Goal: Information Seeking & Learning: Learn about a topic

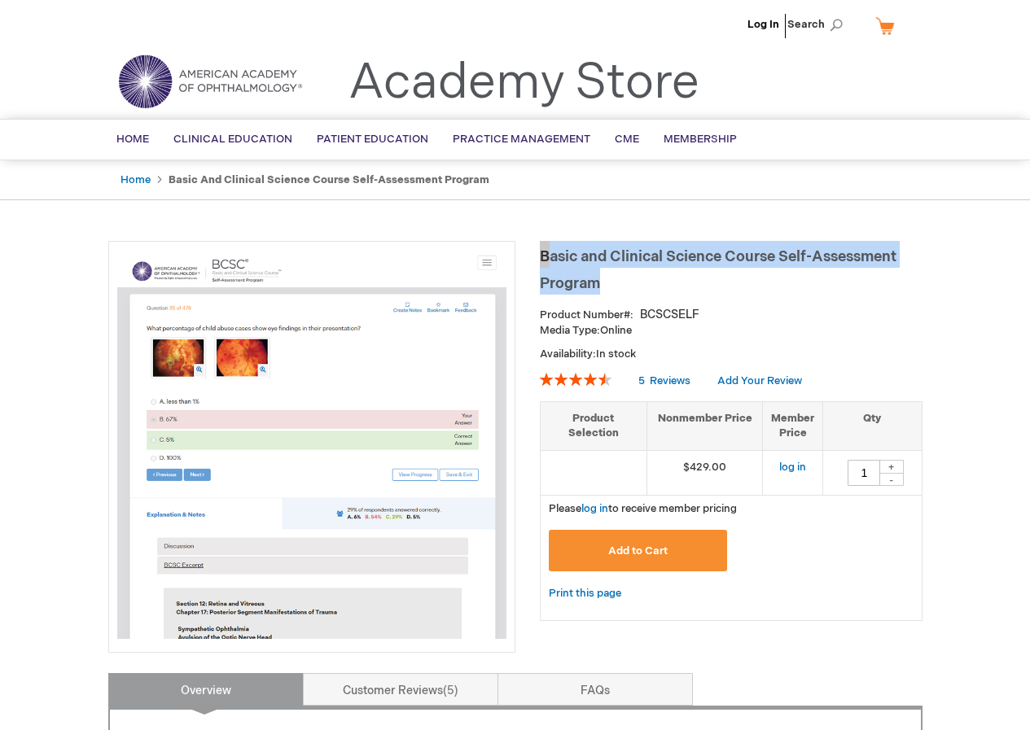
drag, startPoint x: 544, startPoint y: 252, endPoint x: 607, endPoint y: 279, distance: 68.2
click at [607, 279] on h1 "Basic and Clinical Science Course Self-Assessment Program" at bounding box center [731, 268] width 383 height 54
copy span "Basic and Clinical Science Course Self-Assessment Program"
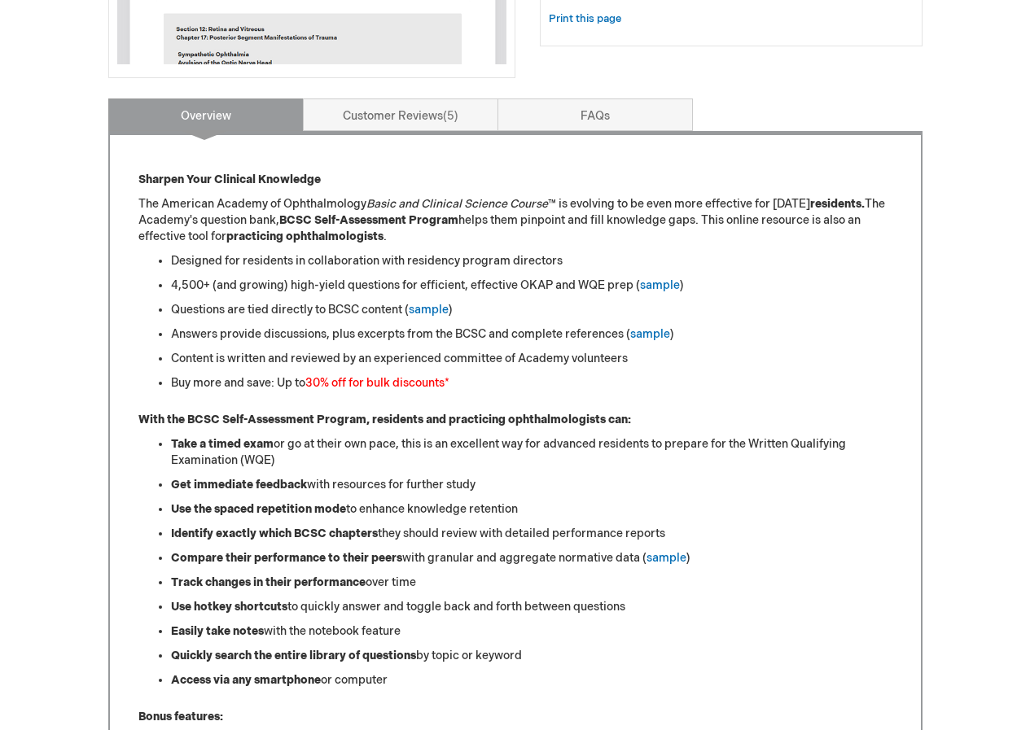
scroll to position [326, 0]
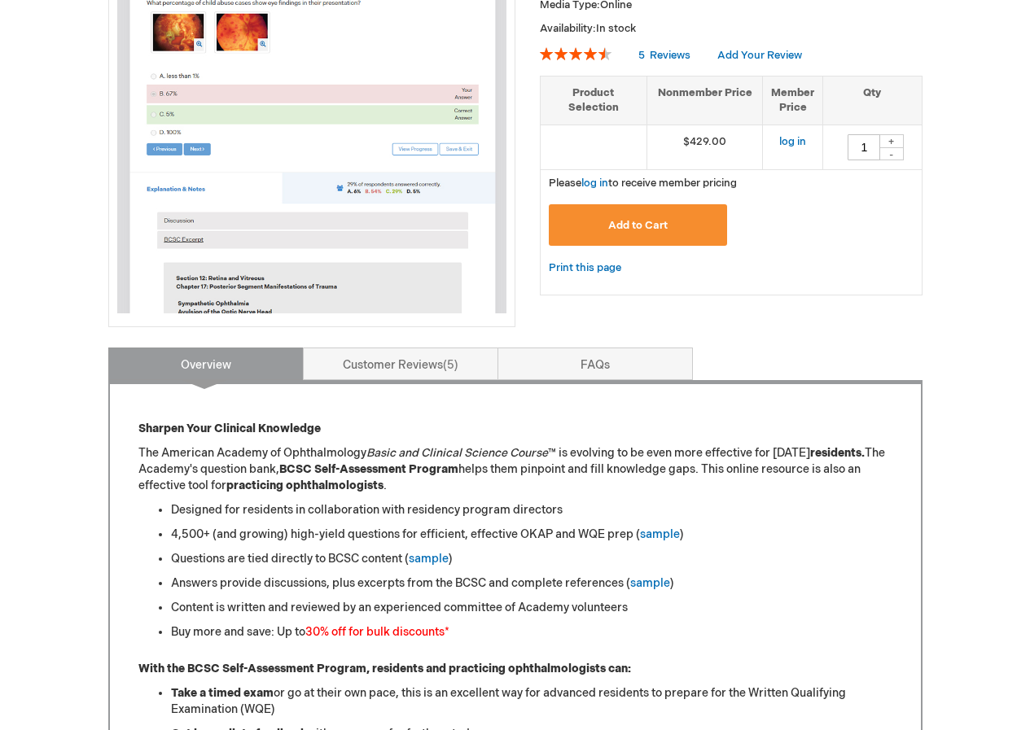
drag, startPoint x: 360, startPoint y: 334, endPoint x: 357, endPoint y: 348, distance: 14.2
click at [360, 335] on div "Basic and Clinical Science Course Self-Assessment Program Product Number BCSCSE…" at bounding box center [515, 719] width 814 height 1609
click at [357, 348] on link "Customer Reviews 5" at bounding box center [400, 364] width 195 height 33
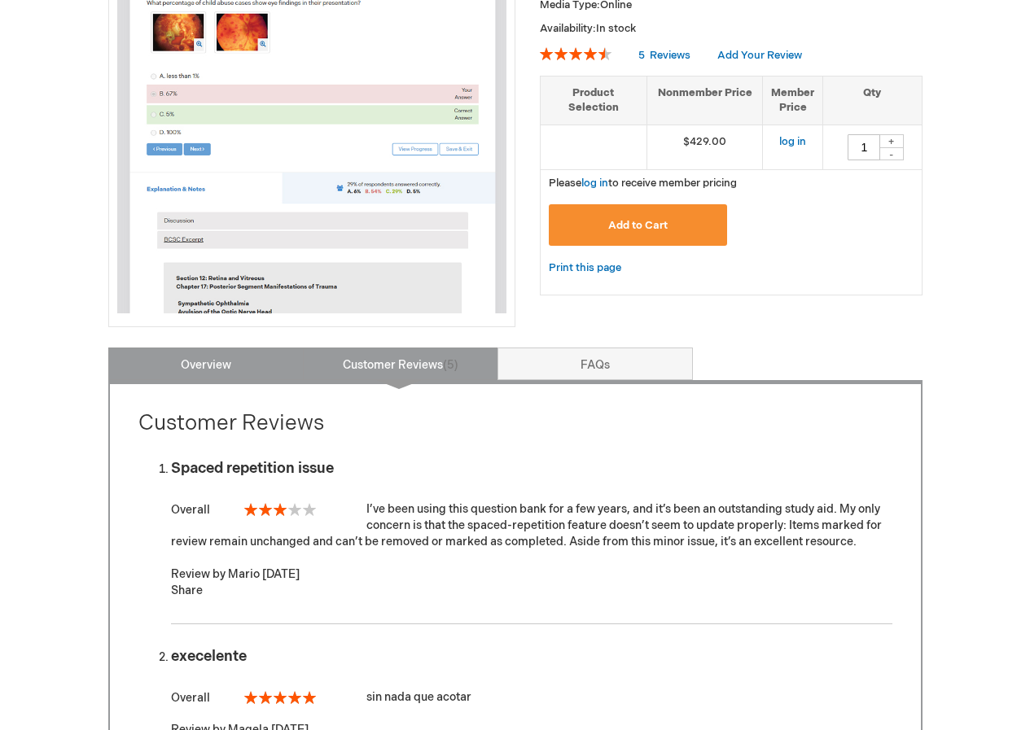
click at [236, 348] on link "Overview" at bounding box center [205, 364] width 195 height 33
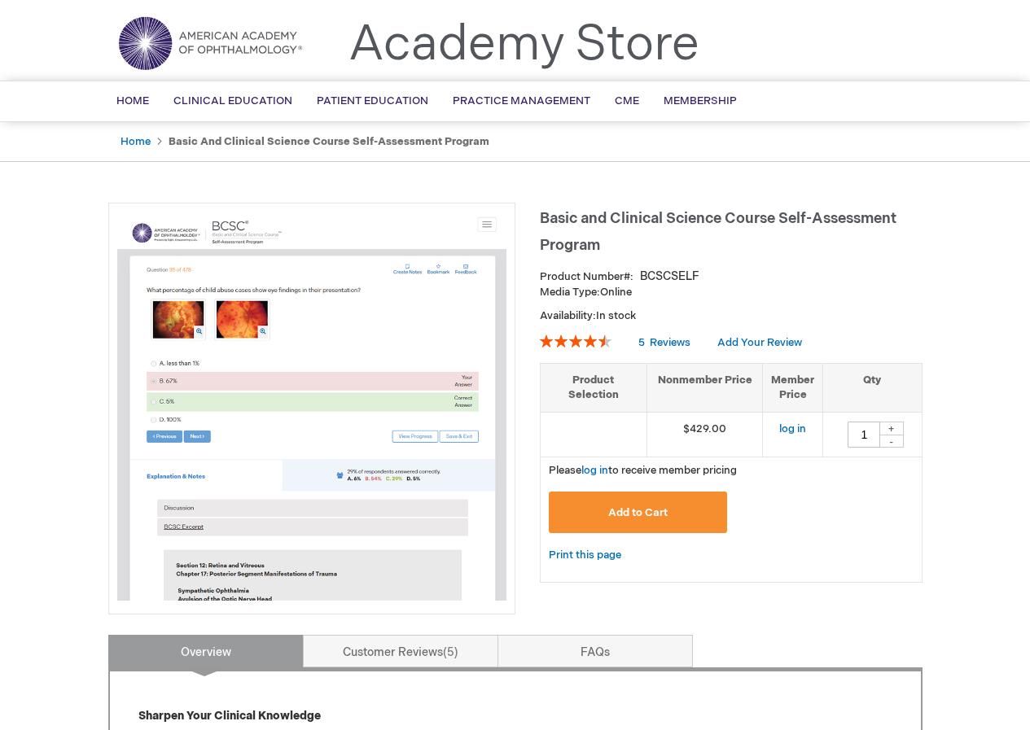
scroll to position [22, 0]
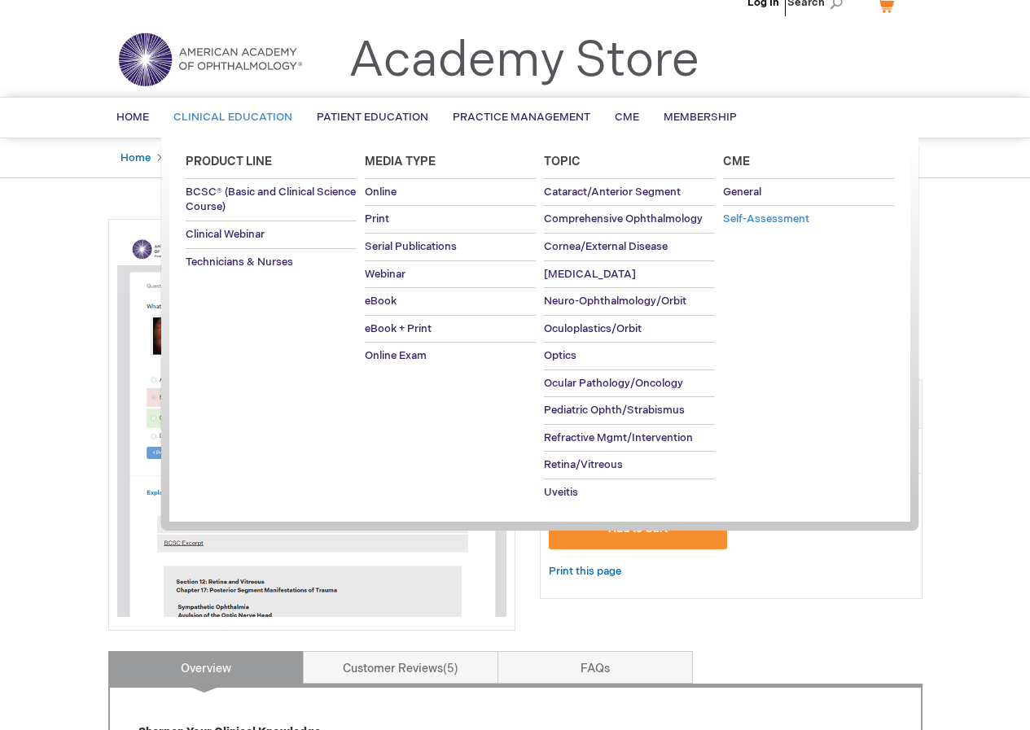
click at [741, 223] on span "Self-Assessment" at bounding box center [766, 218] width 86 height 13
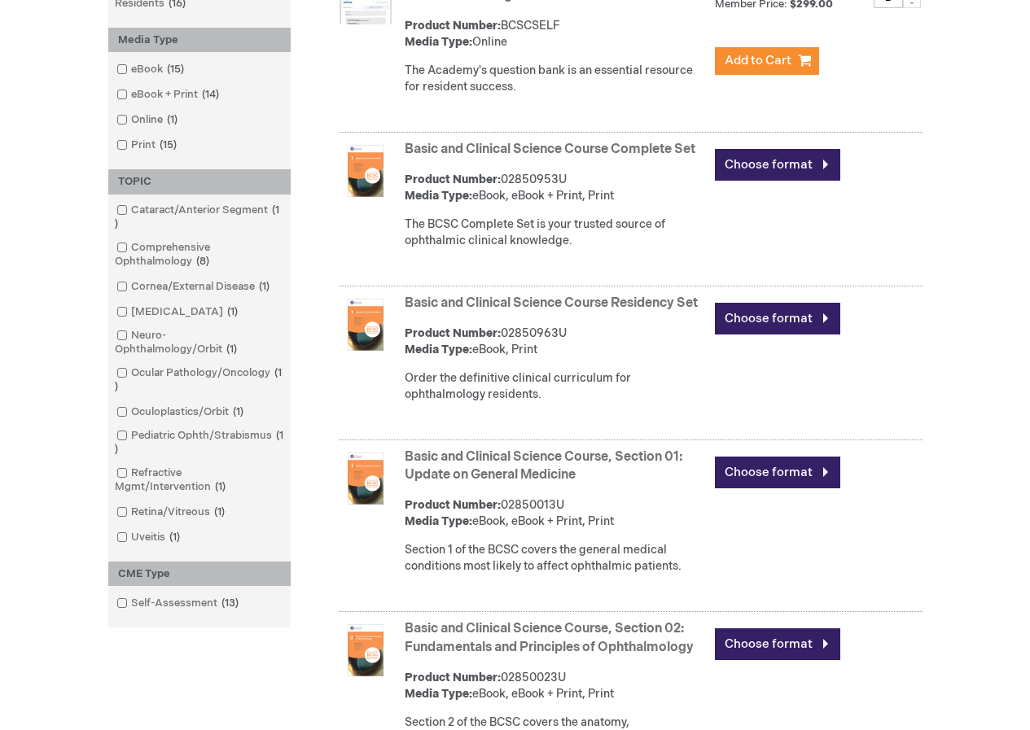
scroll to position [81, 0]
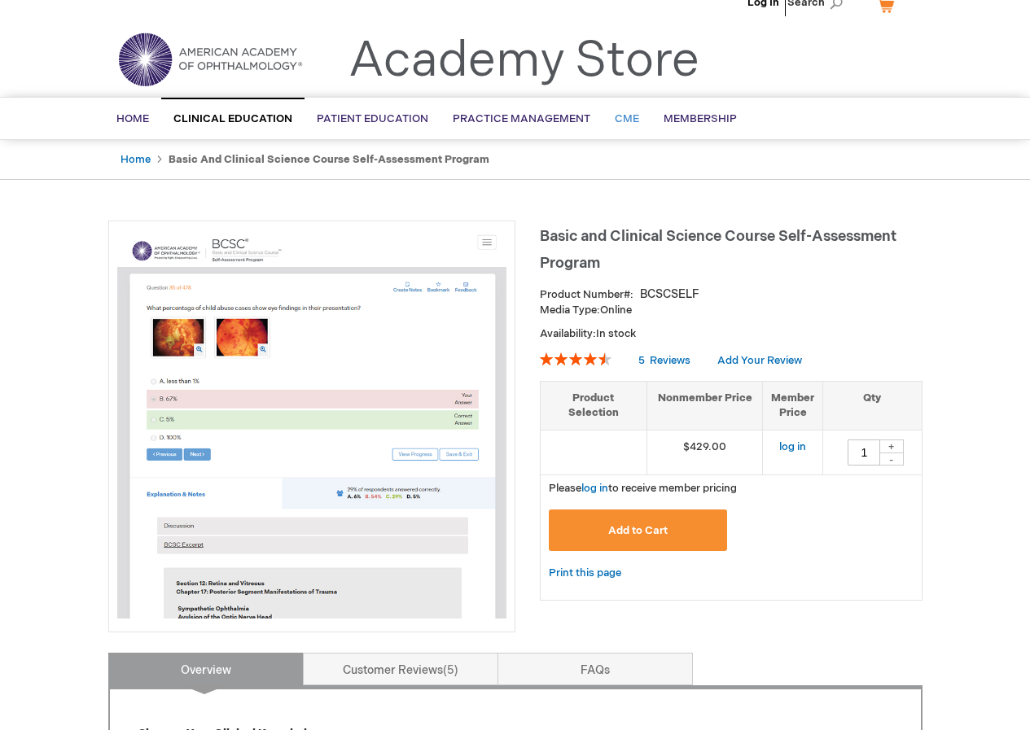
click at [623, 117] on span "CME" at bounding box center [627, 118] width 24 height 13
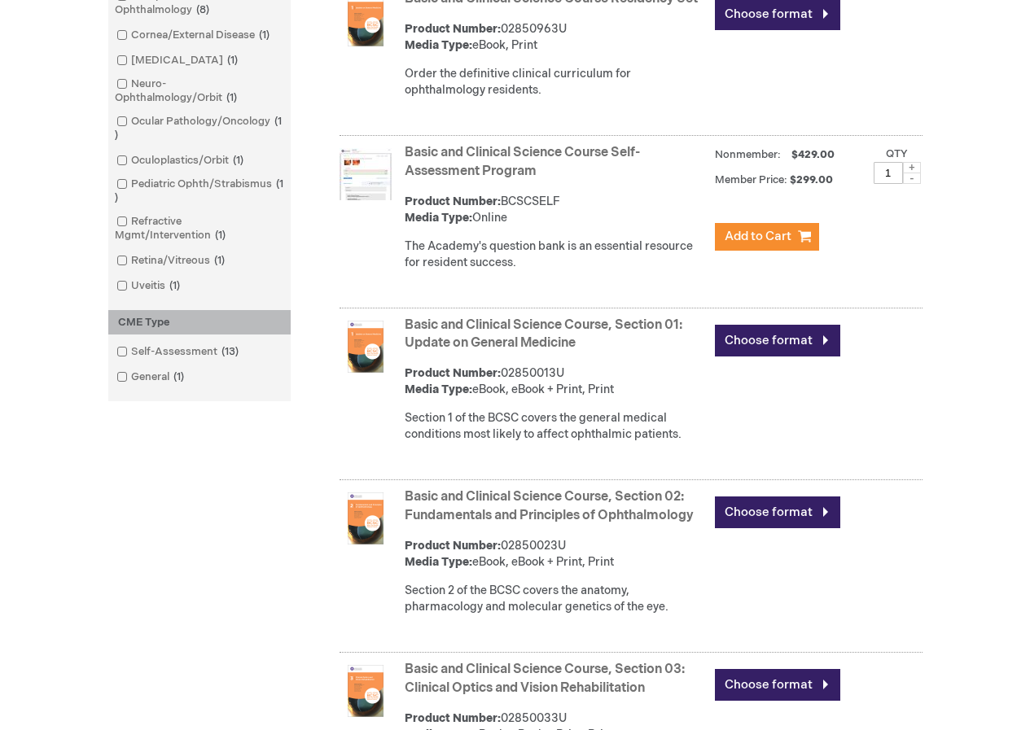
scroll to position [896, 0]
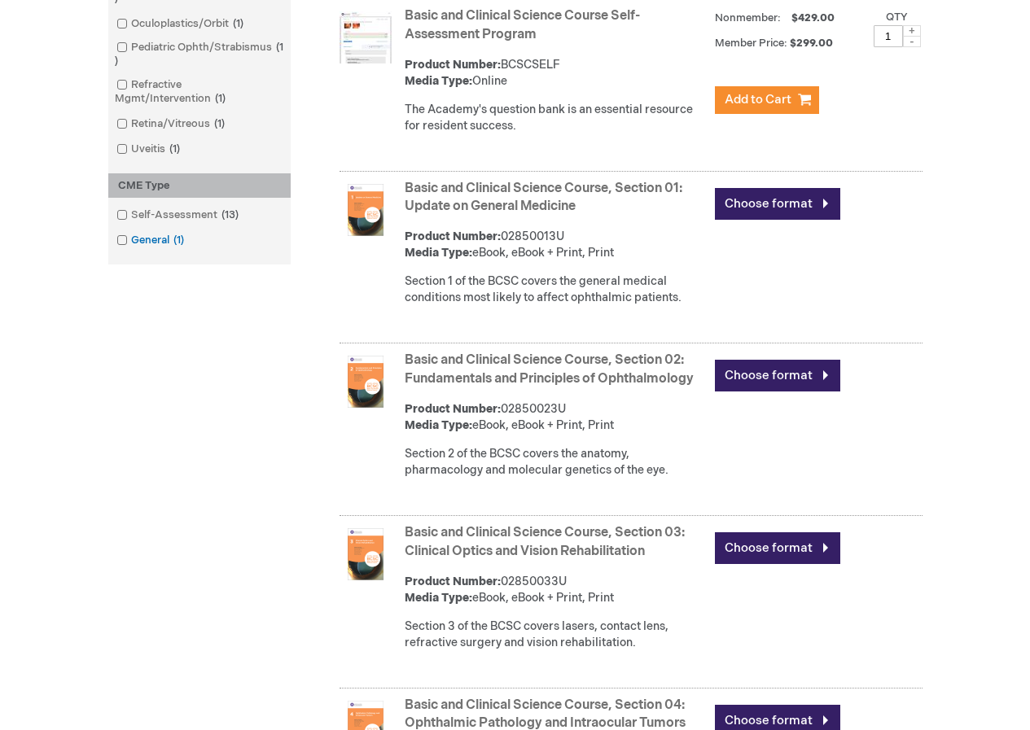
click at [131, 241] on span at bounding box center [131, 240] width 0 height 13
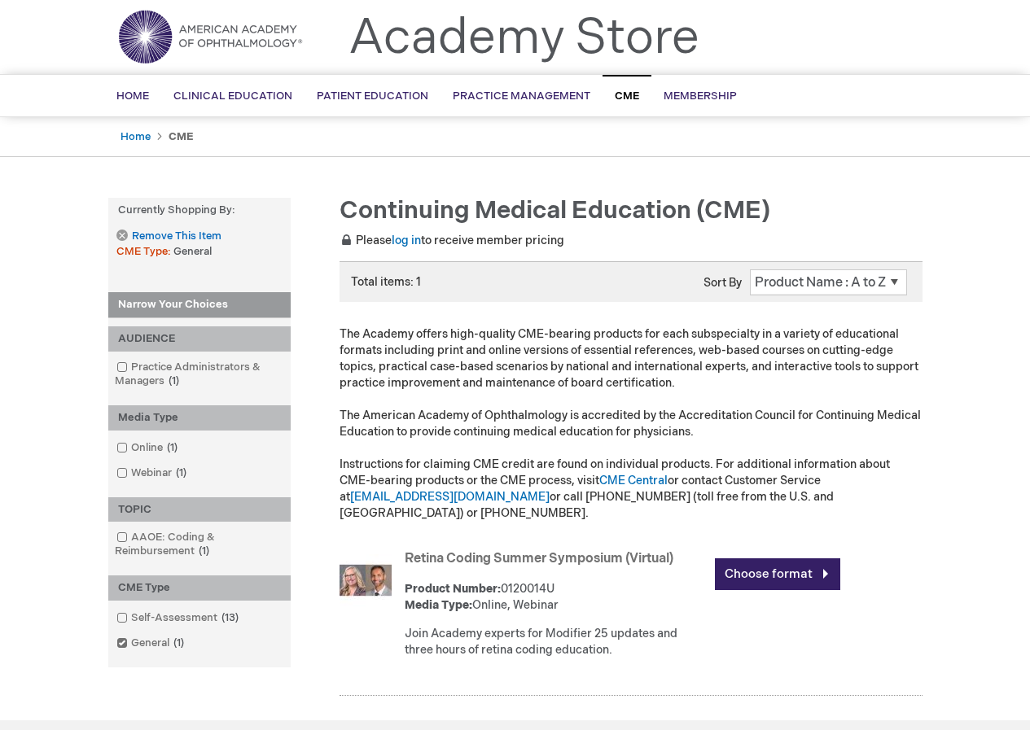
scroll to position [33, 0]
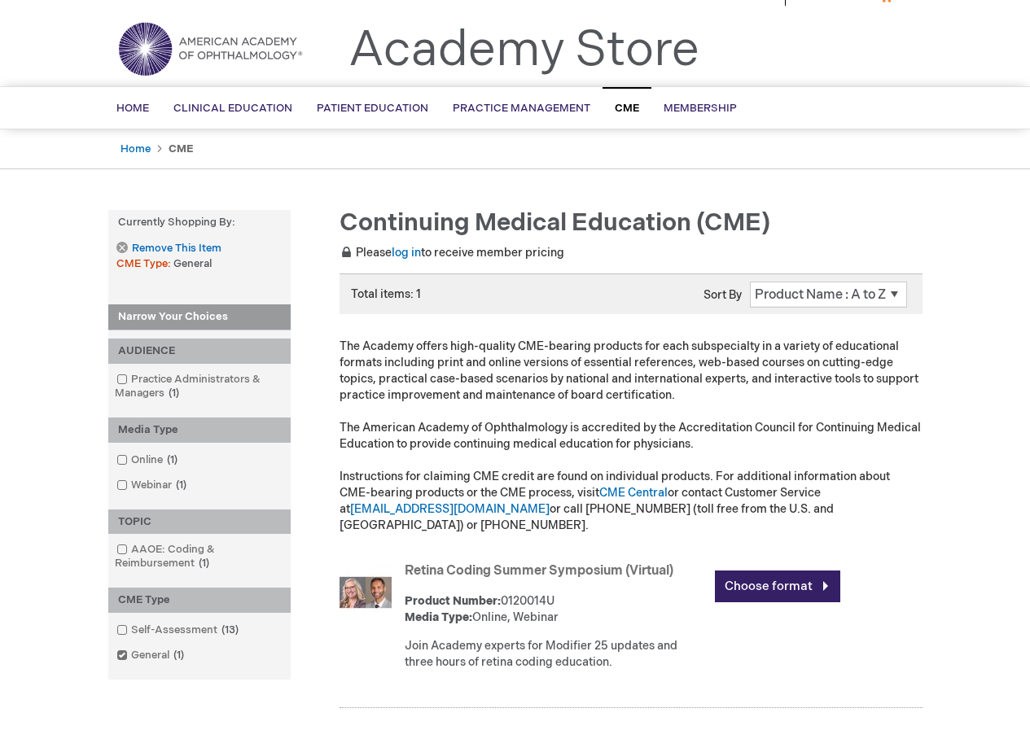
scroll to position [277, 0]
